Goal: Transaction & Acquisition: Purchase product/service

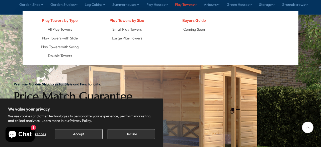
scroll to position [134, 0]
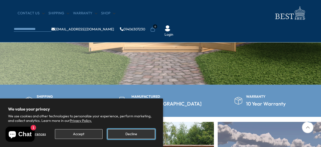
click at [125, 134] on button "Decline" at bounding box center [131, 134] width 47 height 10
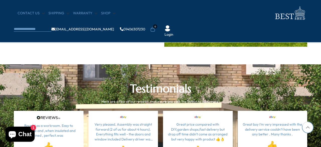
scroll to position [1388, 0]
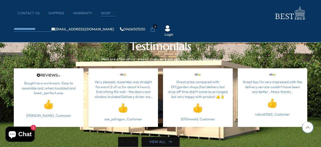
click at [105, 14] on link "Shop" at bounding box center [108, 13] width 14 height 5
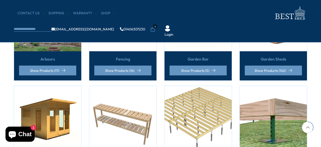
scroll to position [176, 0]
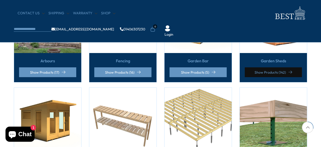
click at [284, 68] on link "Show Products (142)" at bounding box center [273, 72] width 57 height 10
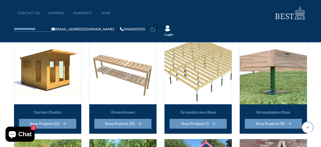
scroll to position [226, 0]
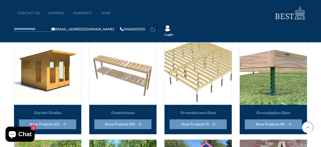
click at [57, 61] on img at bounding box center [47, 70] width 67 height 67
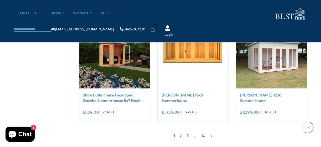
scroll to position [443, 0]
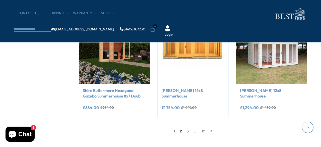
click at [180, 128] on link "2" at bounding box center [180, 131] width 7 height 8
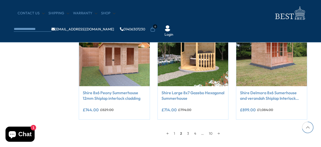
scroll to position [449, 0]
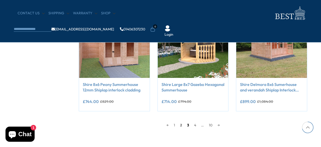
click at [189, 125] on link "3" at bounding box center [188, 125] width 7 height 8
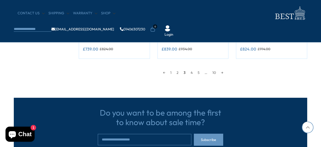
scroll to position [499, 0]
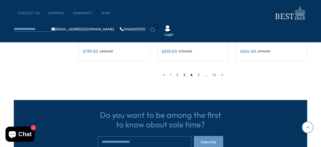
click at [192, 74] on link "4" at bounding box center [191, 75] width 7 height 8
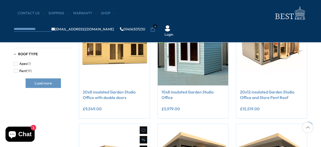
scroll to position [117, 0]
